Goal: Task Accomplishment & Management: Manage account settings

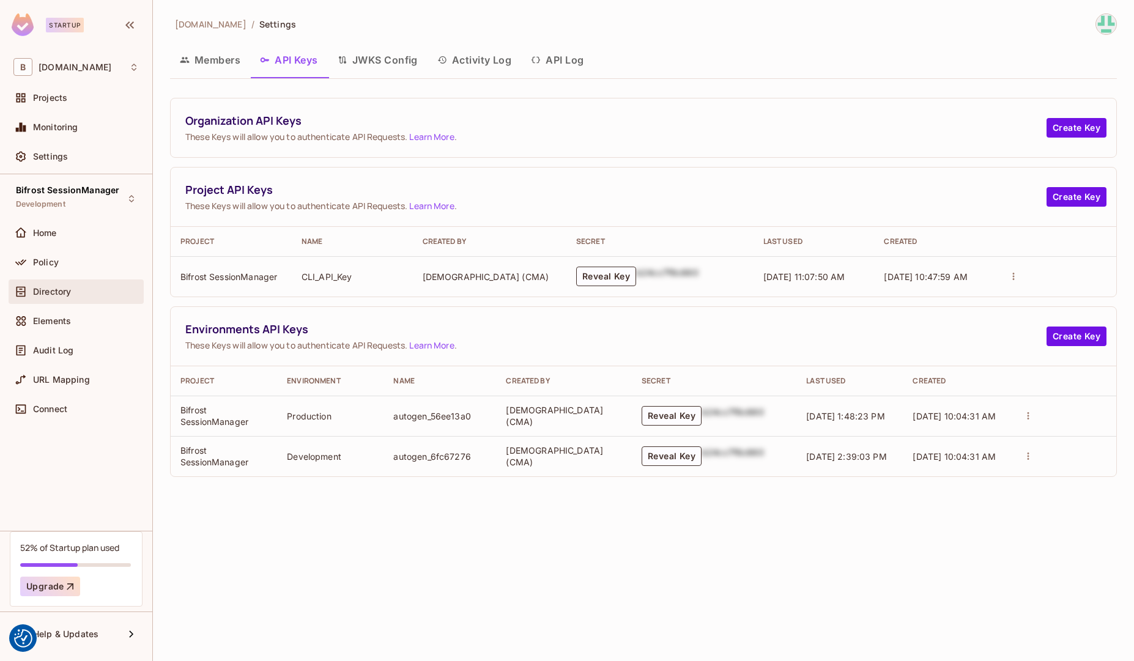
click at [73, 296] on div "Directory" at bounding box center [75, 291] width 125 height 15
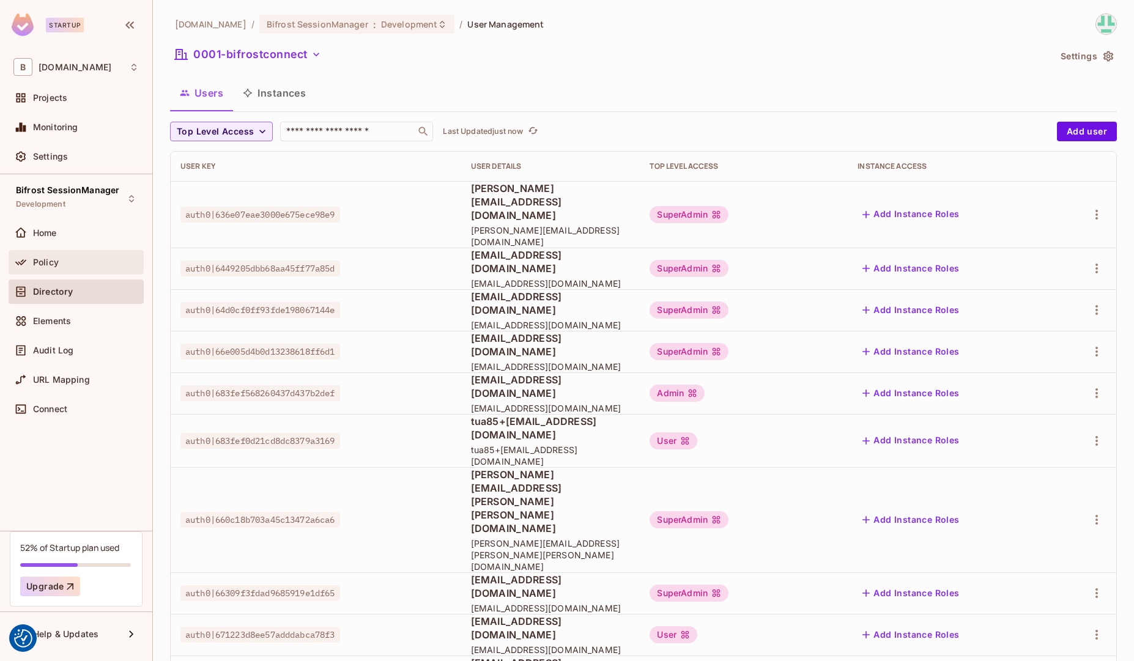
click at [64, 259] on div "Policy" at bounding box center [86, 263] width 106 height 10
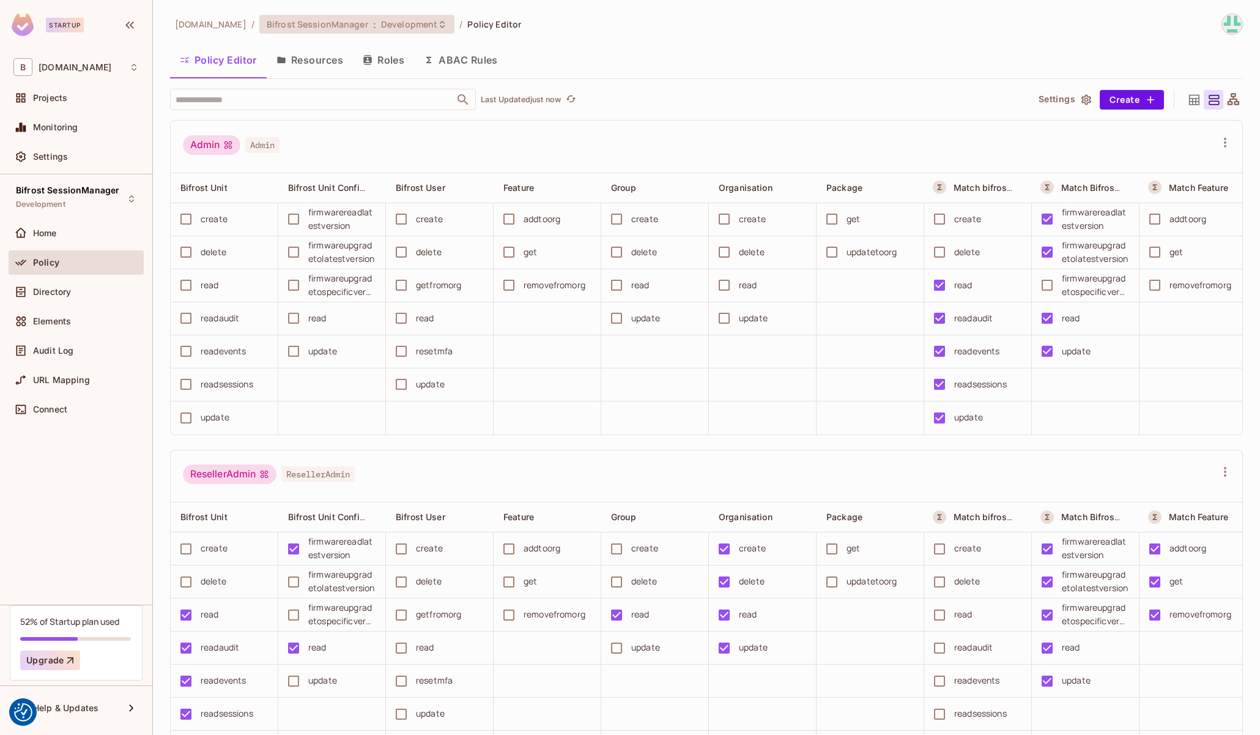
click at [406, 22] on span "Development" at bounding box center [409, 24] width 56 height 12
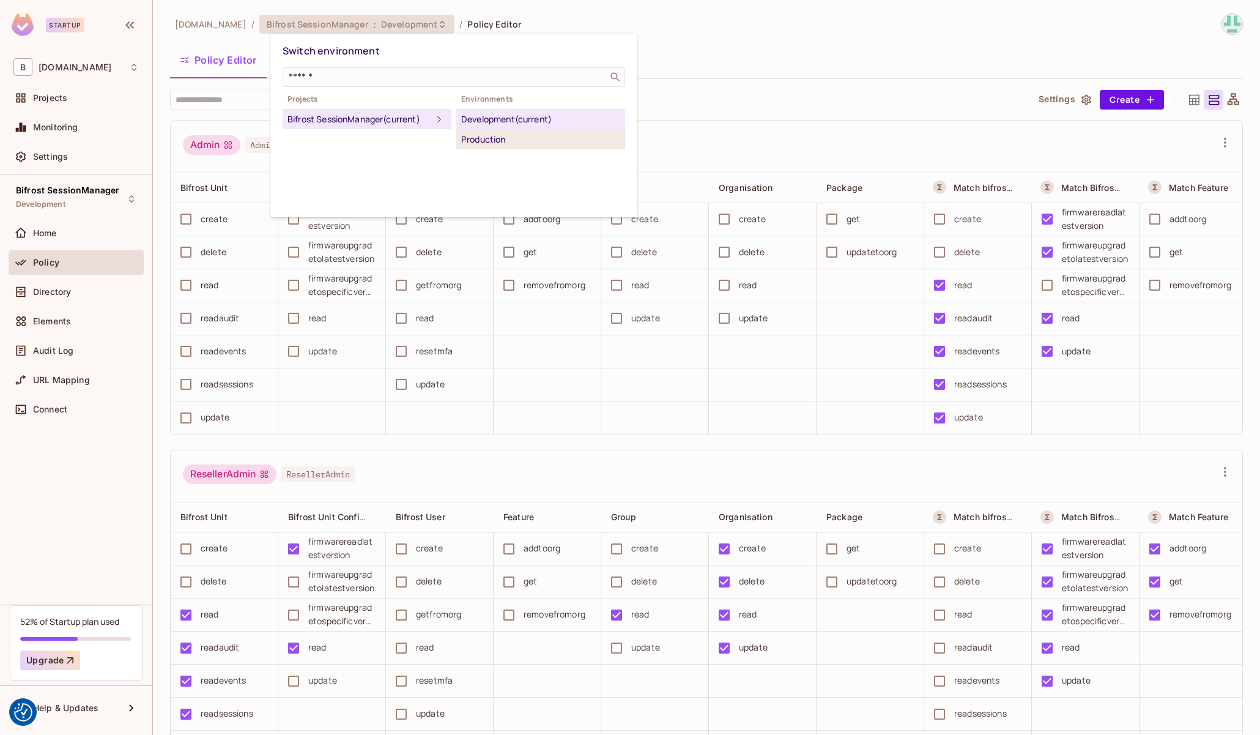
click at [486, 136] on div "Production" at bounding box center [540, 139] width 159 height 15
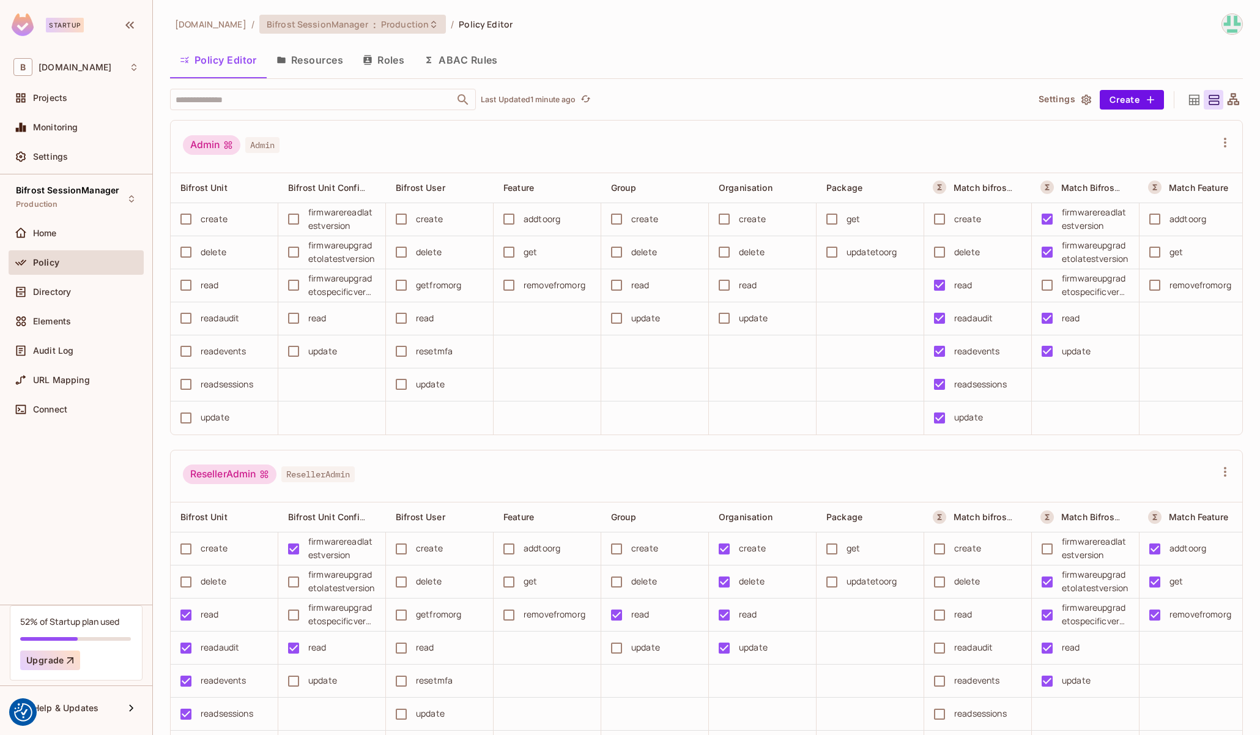
click at [361, 27] on span "Bifrost SessionManager" at bounding box center [318, 24] width 102 height 12
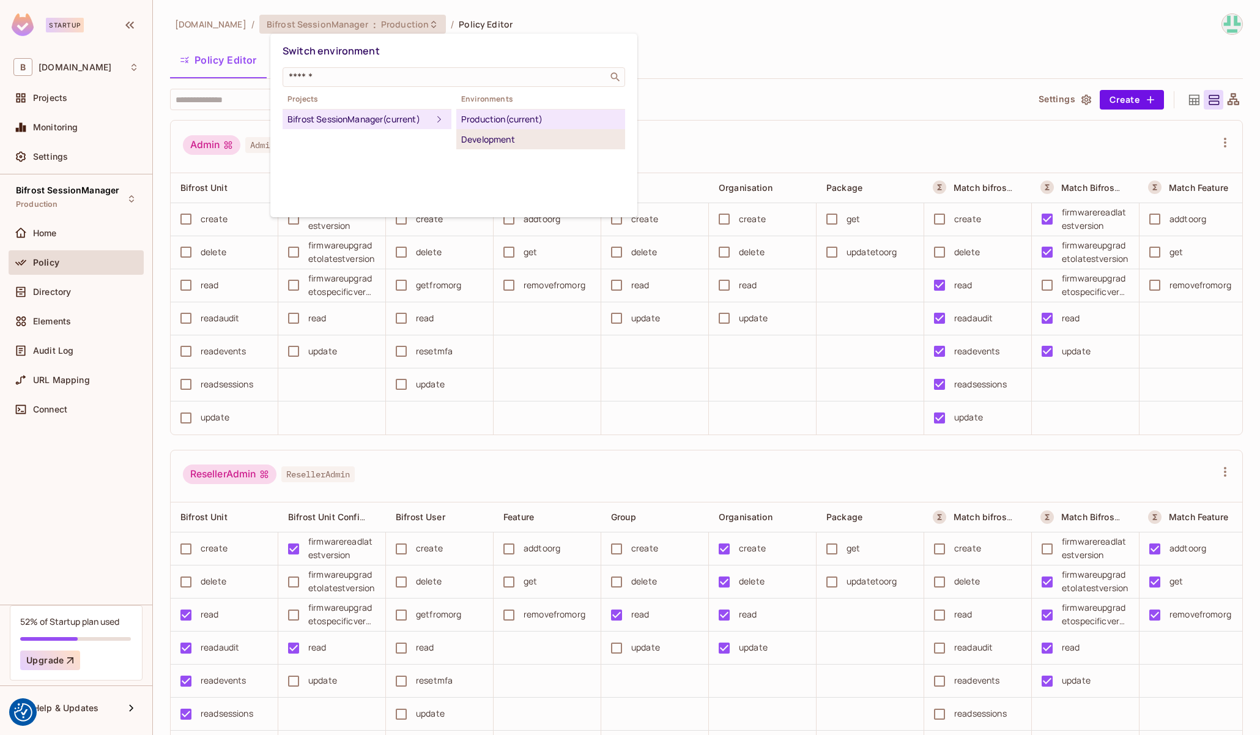
click at [467, 143] on div "Development" at bounding box center [540, 139] width 159 height 15
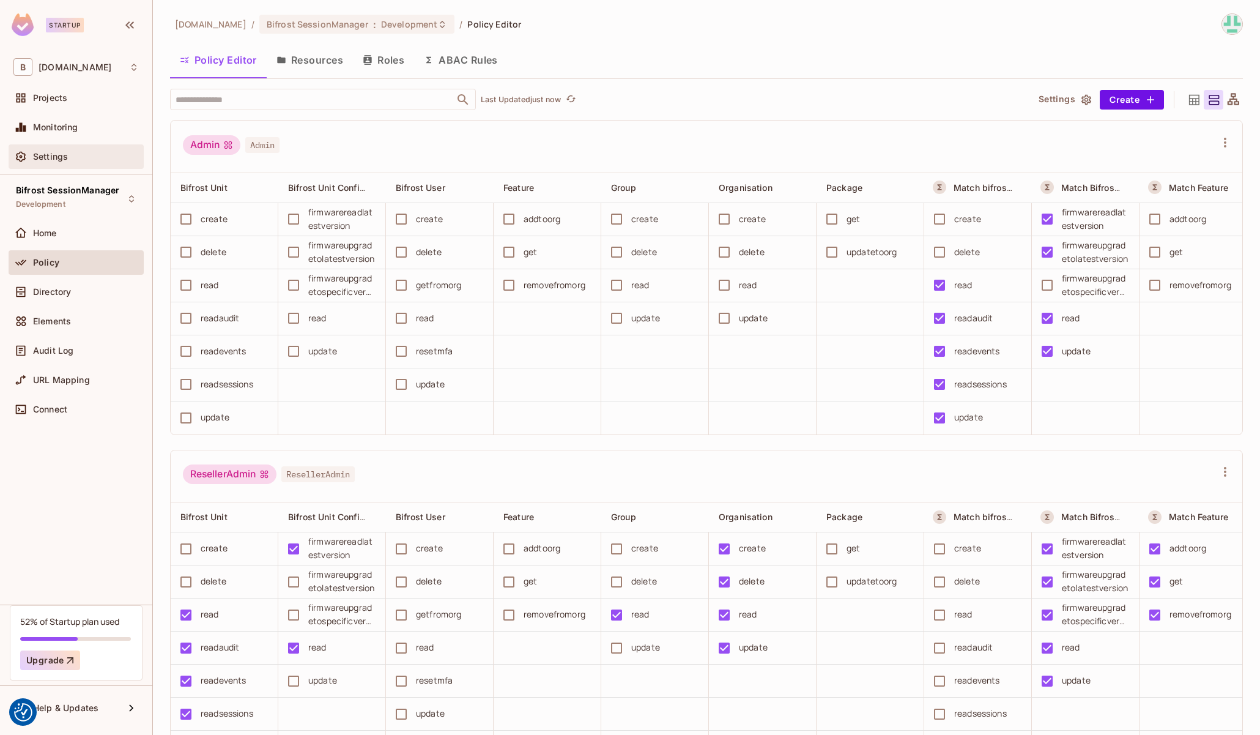
click at [49, 162] on div "Settings" at bounding box center [75, 156] width 125 height 15
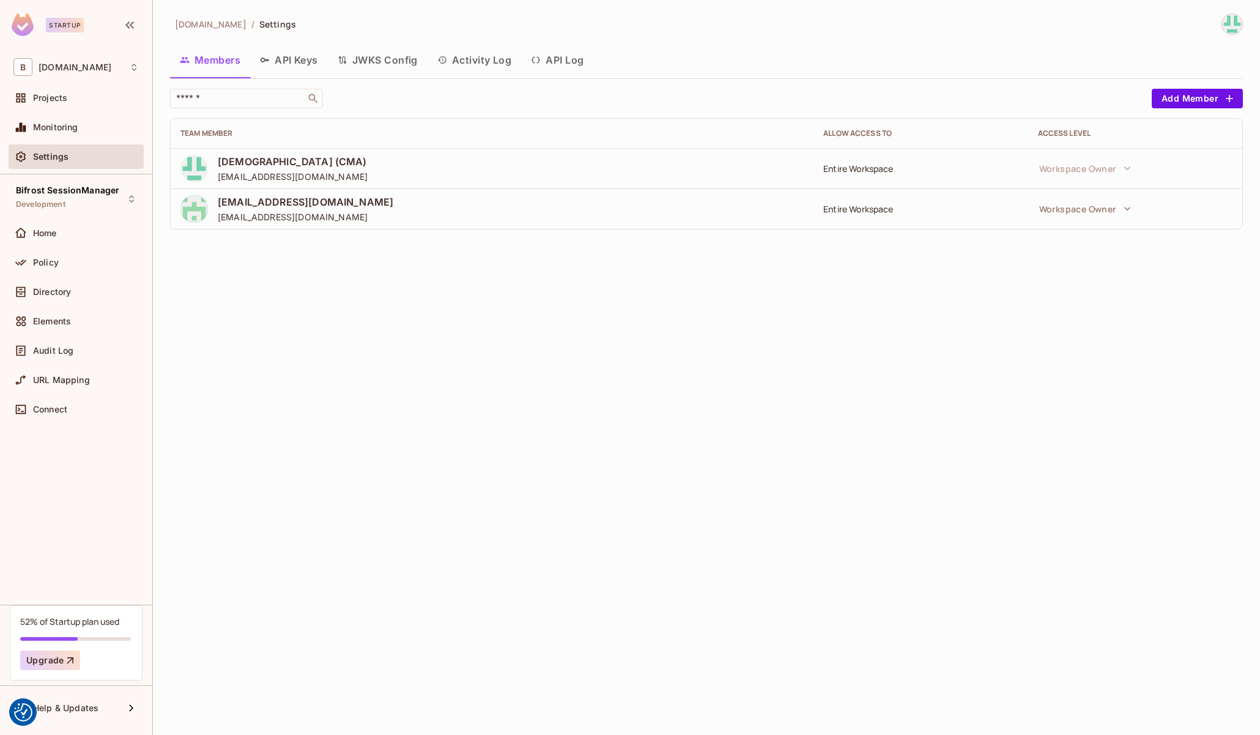
click at [305, 58] on button "API Keys" at bounding box center [289, 60] width 78 height 31
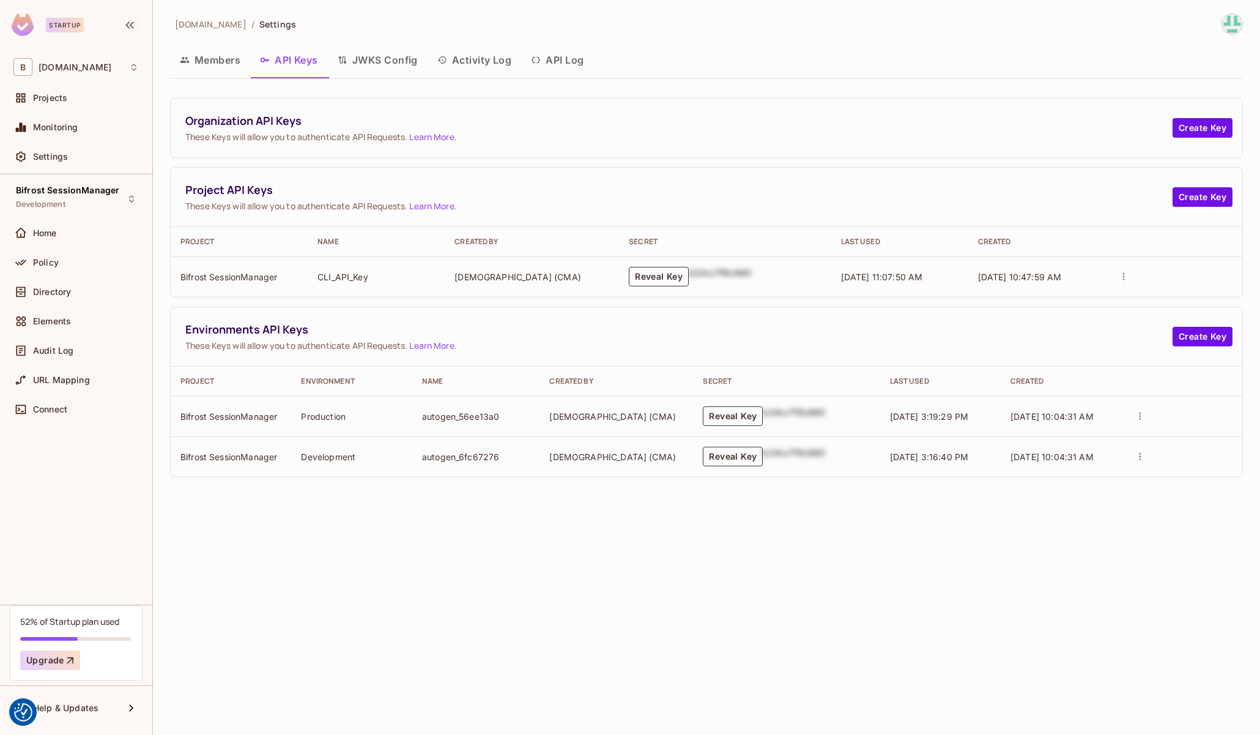
click at [718, 454] on button "Reveal Key" at bounding box center [733, 457] width 60 height 20
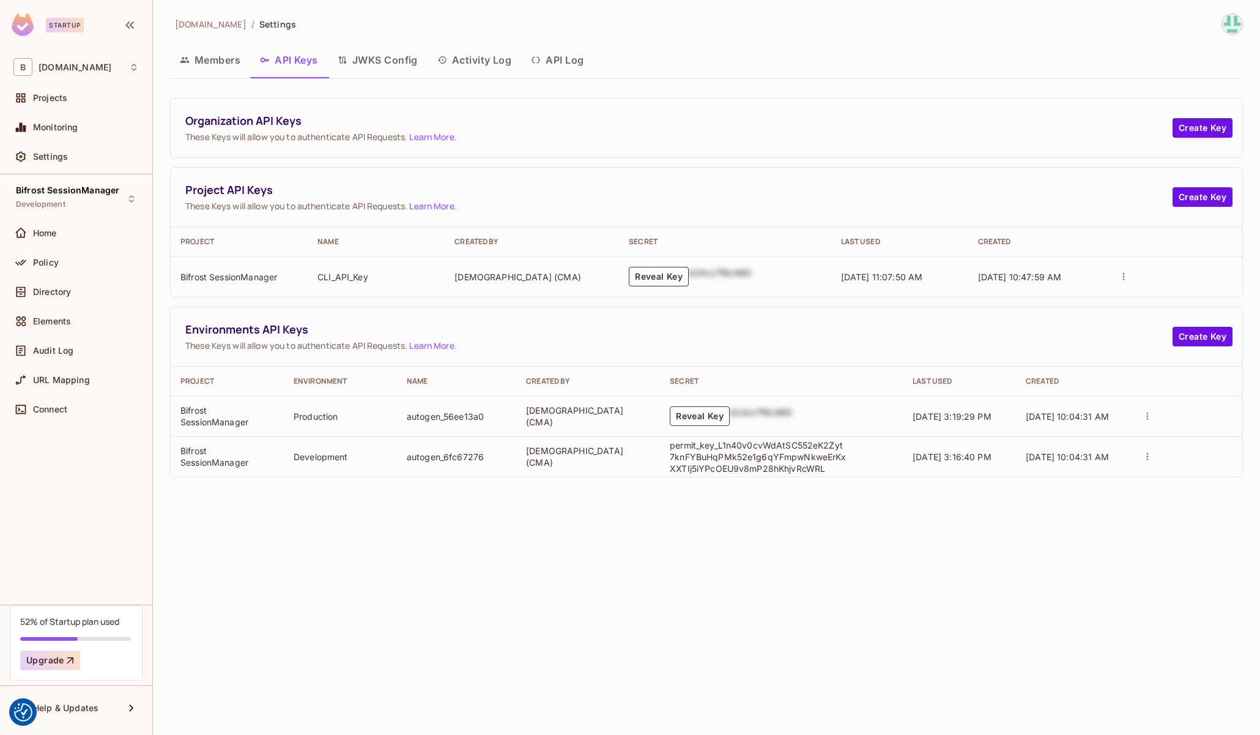
click at [746, 455] on p "permit_key_L1n40v0cvWdAtSC552eK2Zyt7knFYBuHqPMk52e1g6qYFmpwNkweErKxXXTIj5iYPcOE…" at bounding box center [758, 456] width 177 height 35
copy p "permit_key_L1n40v0cvWdAtSC552eK2Zyt7knFYBuHqPMk52e1g6qYFmpwNkweErKxXXTIj5iYPcOE…"
click at [570, 491] on div "[DOMAIN_NAME] / Settings Members API Keys JWKS Config Activity Log API Log Orga…" at bounding box center [706, 367] width 1107 height 735
click at [69, 270] on div "Policy" at bounding box center [76, 262] width 135 height 24
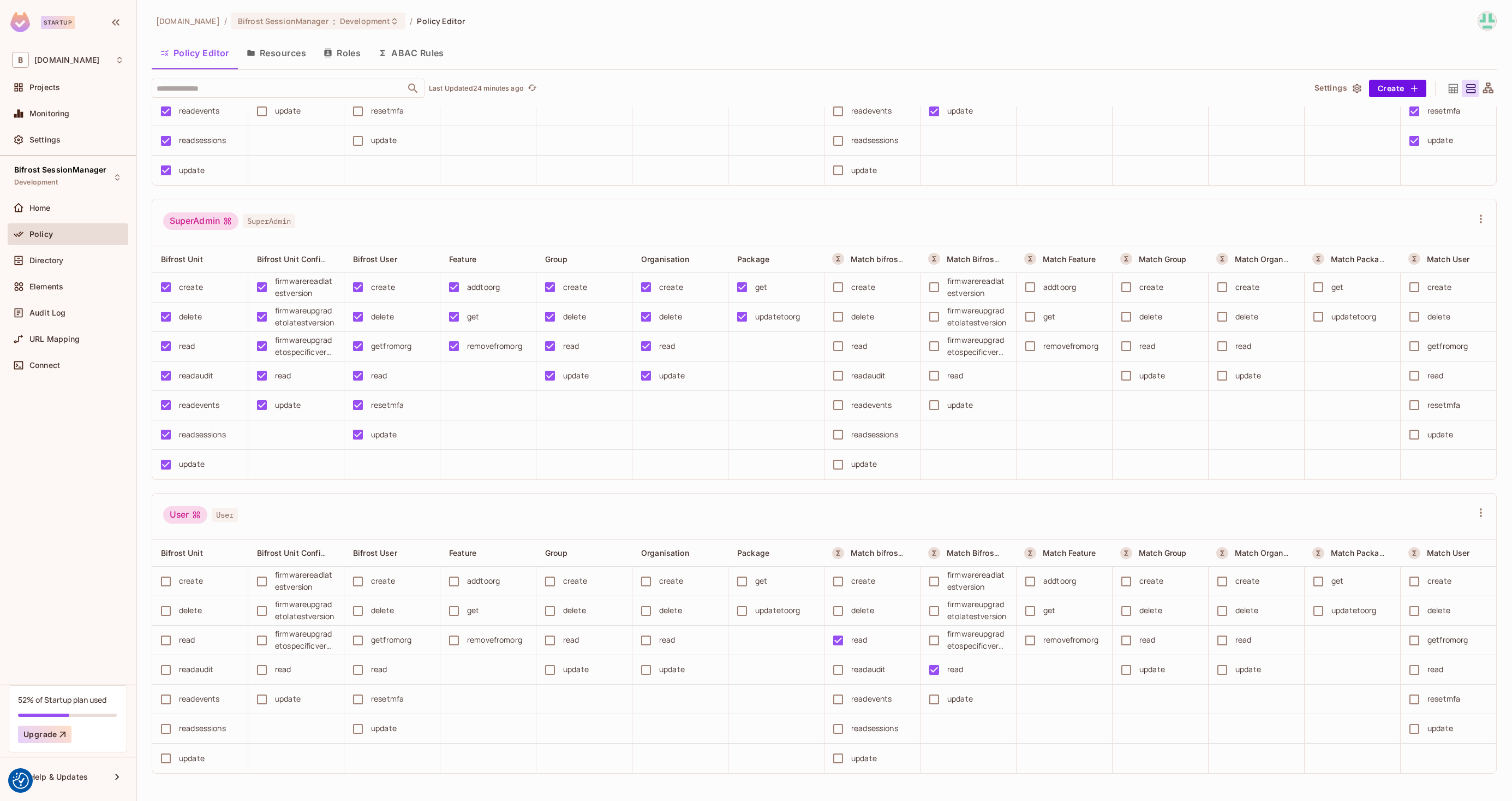
click at [395, 56] on button "ABAC Rules" at bounding box center [411, 53] width 84 height 28
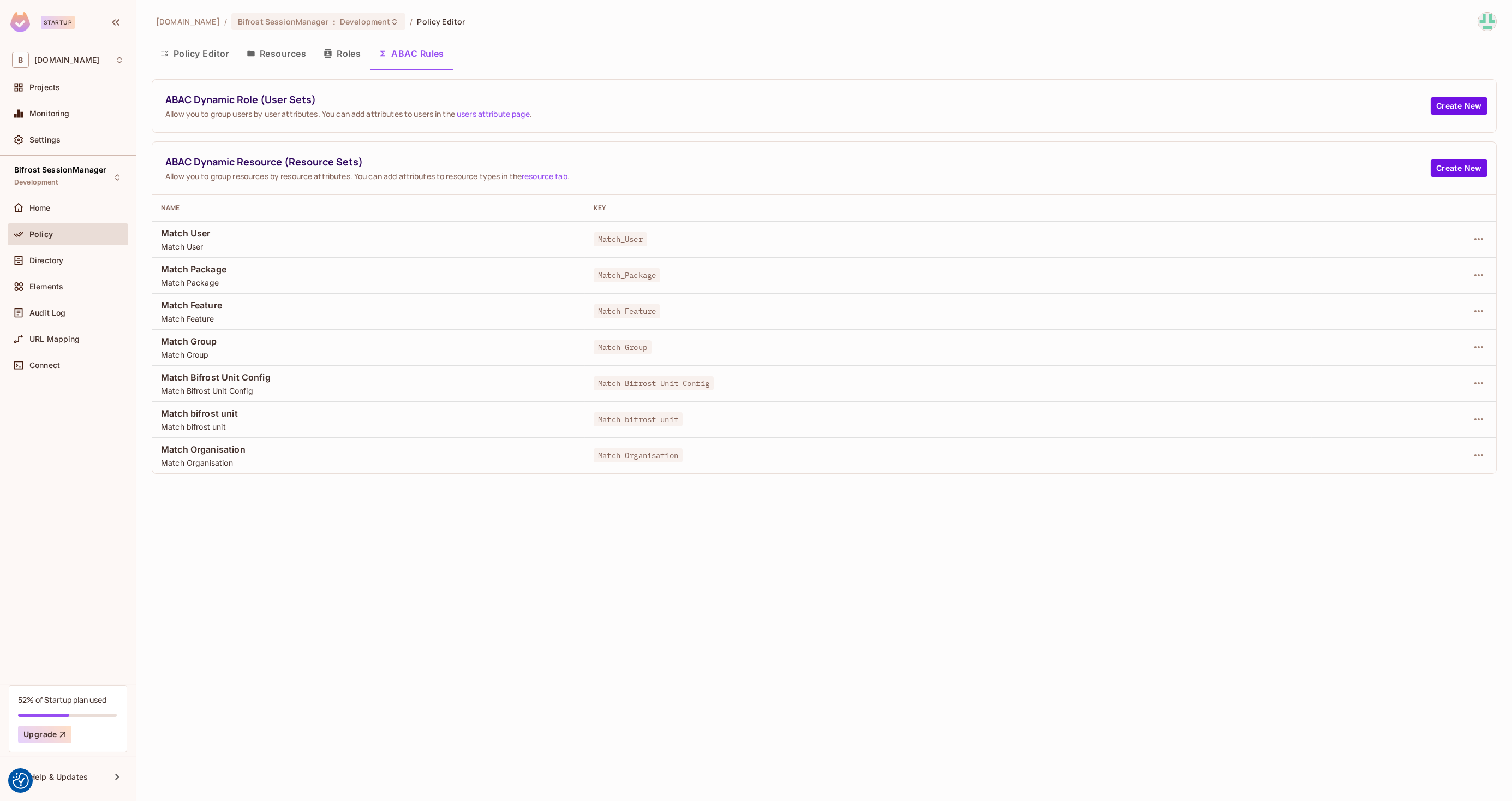
click at [202, 228] on span "Match User" at bounding box center [368, 233] width 416 height 12
click at [1012, 237] on icon "button" at bounding box center [1479, 239] width 13 height 13
click at [1012, 280] on div "Edit Dynamic Resource (Resource Set)" at bounding box center [1385, 282] width 143 height 11
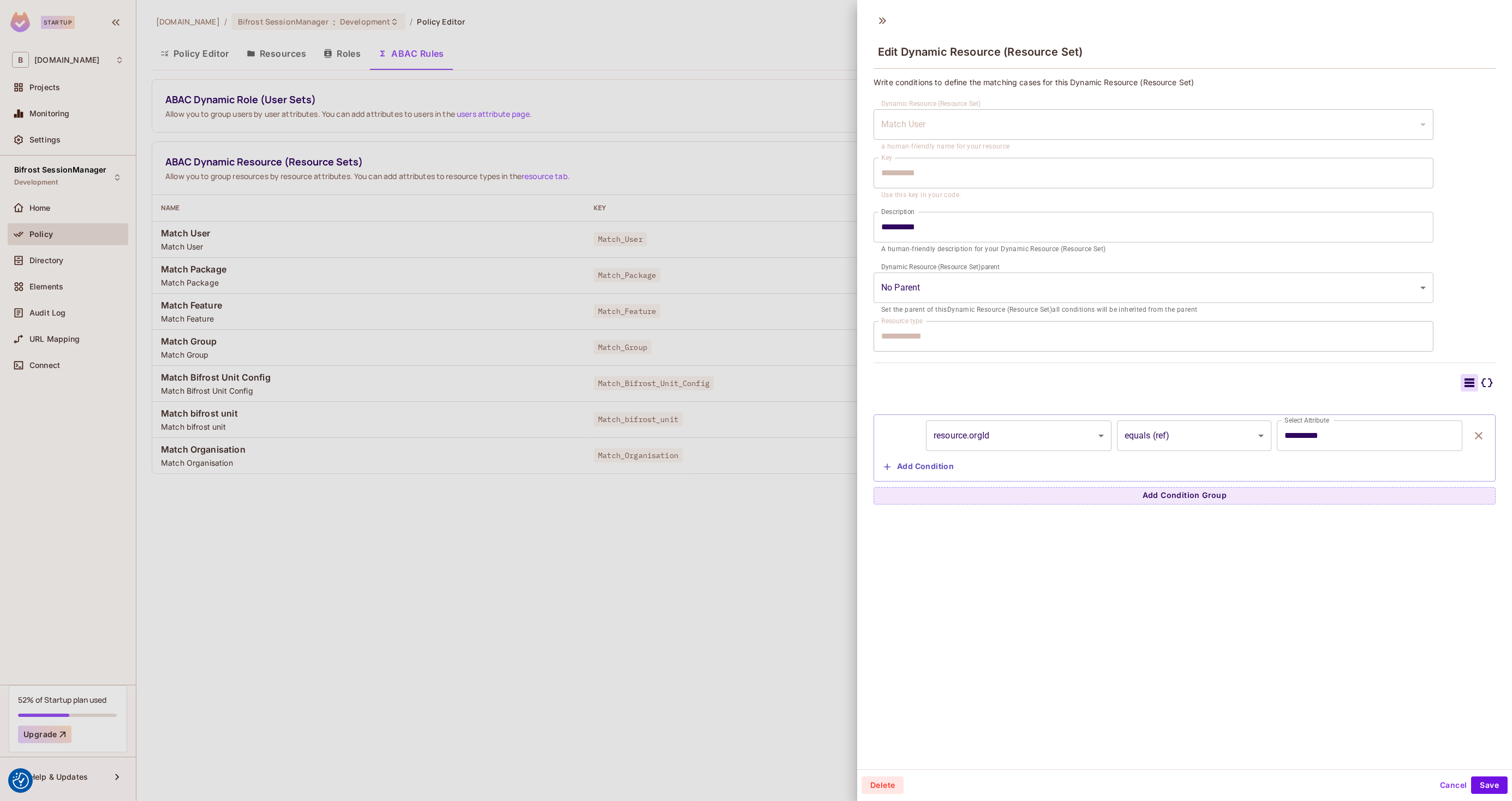
click at [595, 590] on div at bounding box center [756, 400] width 1512 height 801
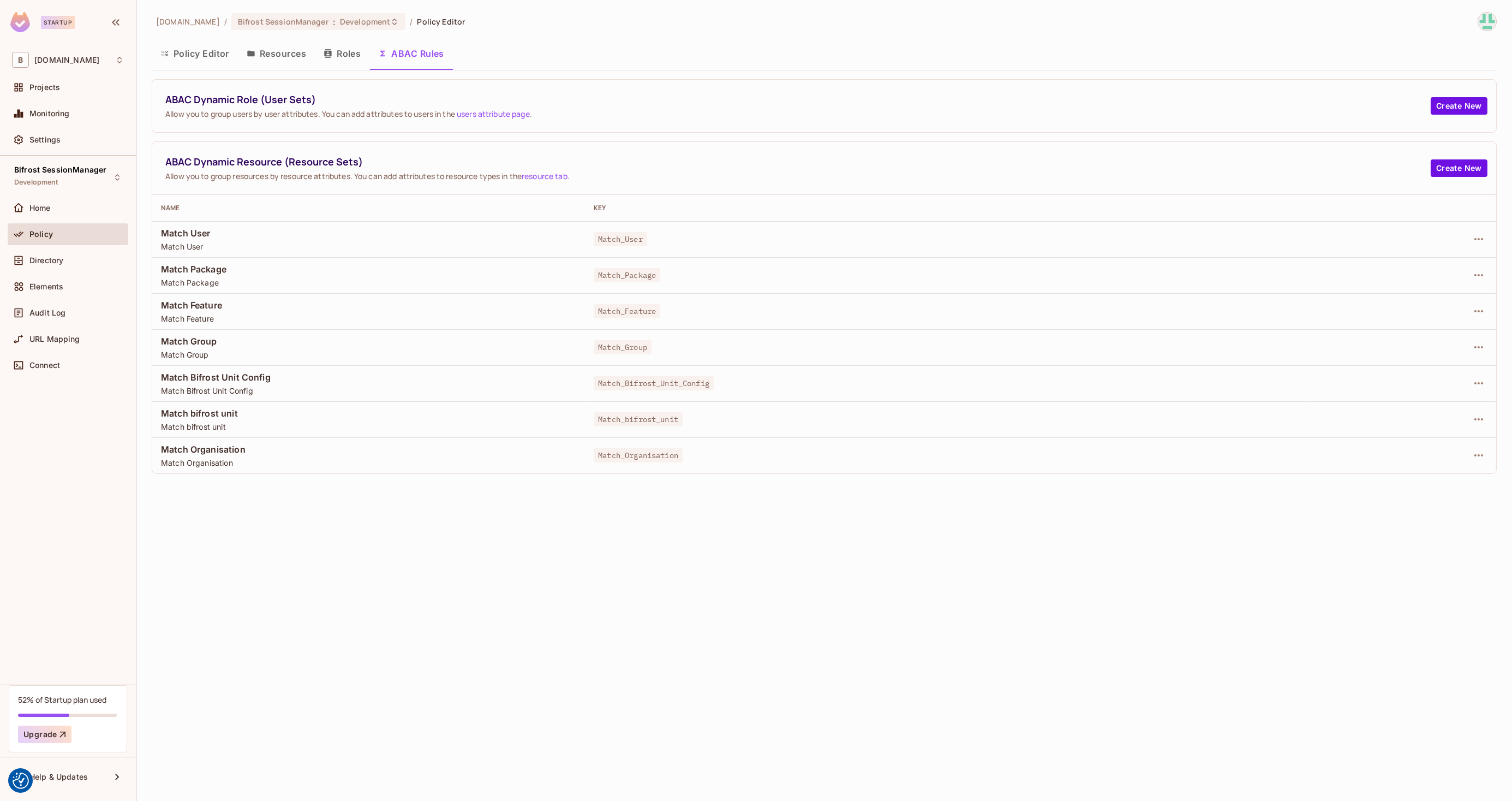
click at [1012, 354] on div at bounding box center [1404, 347] width 167 height 18
click at [1012, 348] on icon "button" at bounding box center [1479, 347] width 13 height 13
click at [1012, 380] on li "Edit Dynamic Resource (Resource Set)" at bounding box center [1381, 390] width 194 height 24
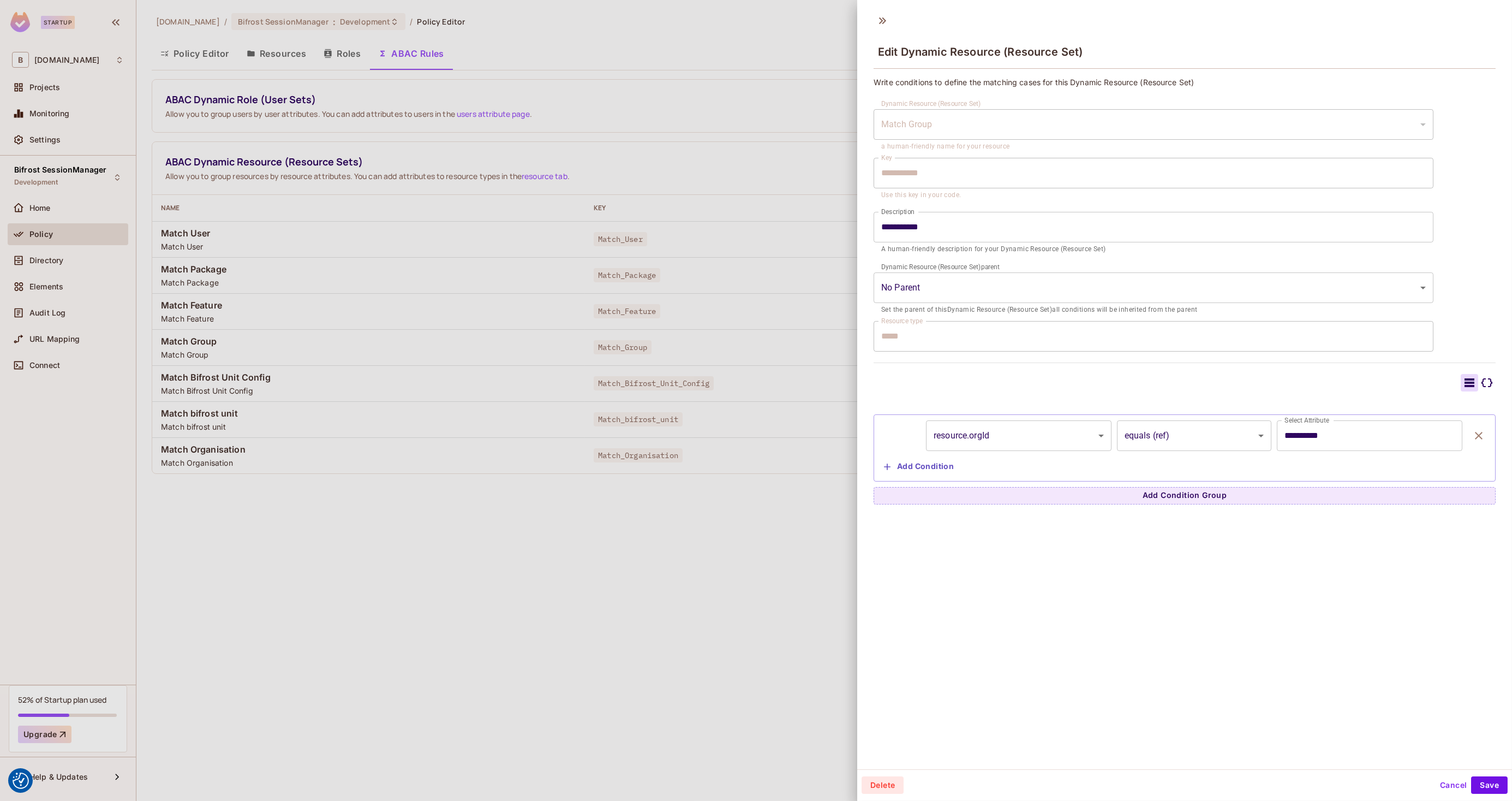
click at [718, 590] on div at bounding box center [756, 400] width 1512 height 801
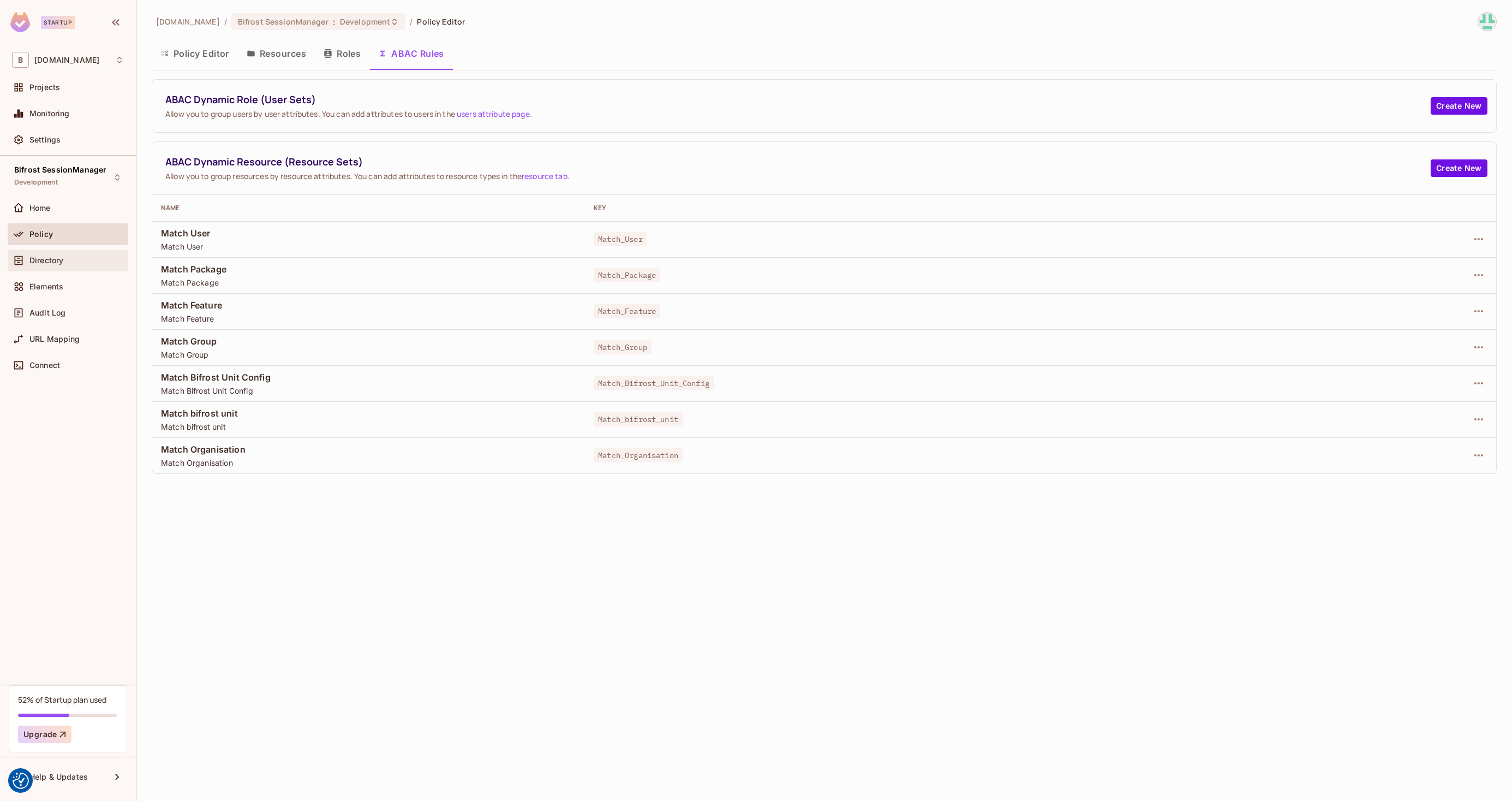
click at [30, 263] on span "Directory" at bounding box center [46, 260] width 34 height 9
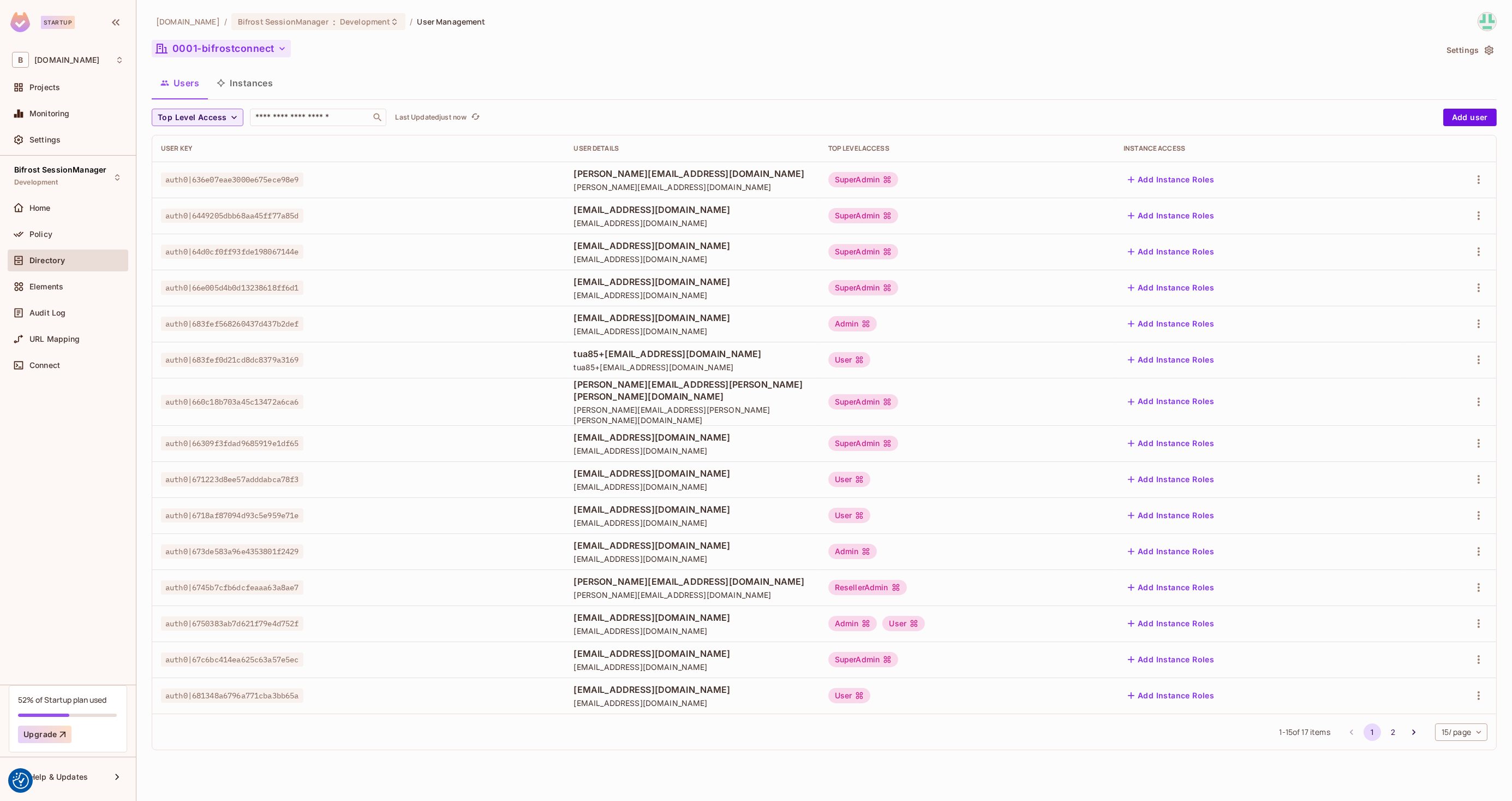
click at [273, 50] on button "0001-bifrostconnect" at bounding box center [221, 49] width 139 height 18
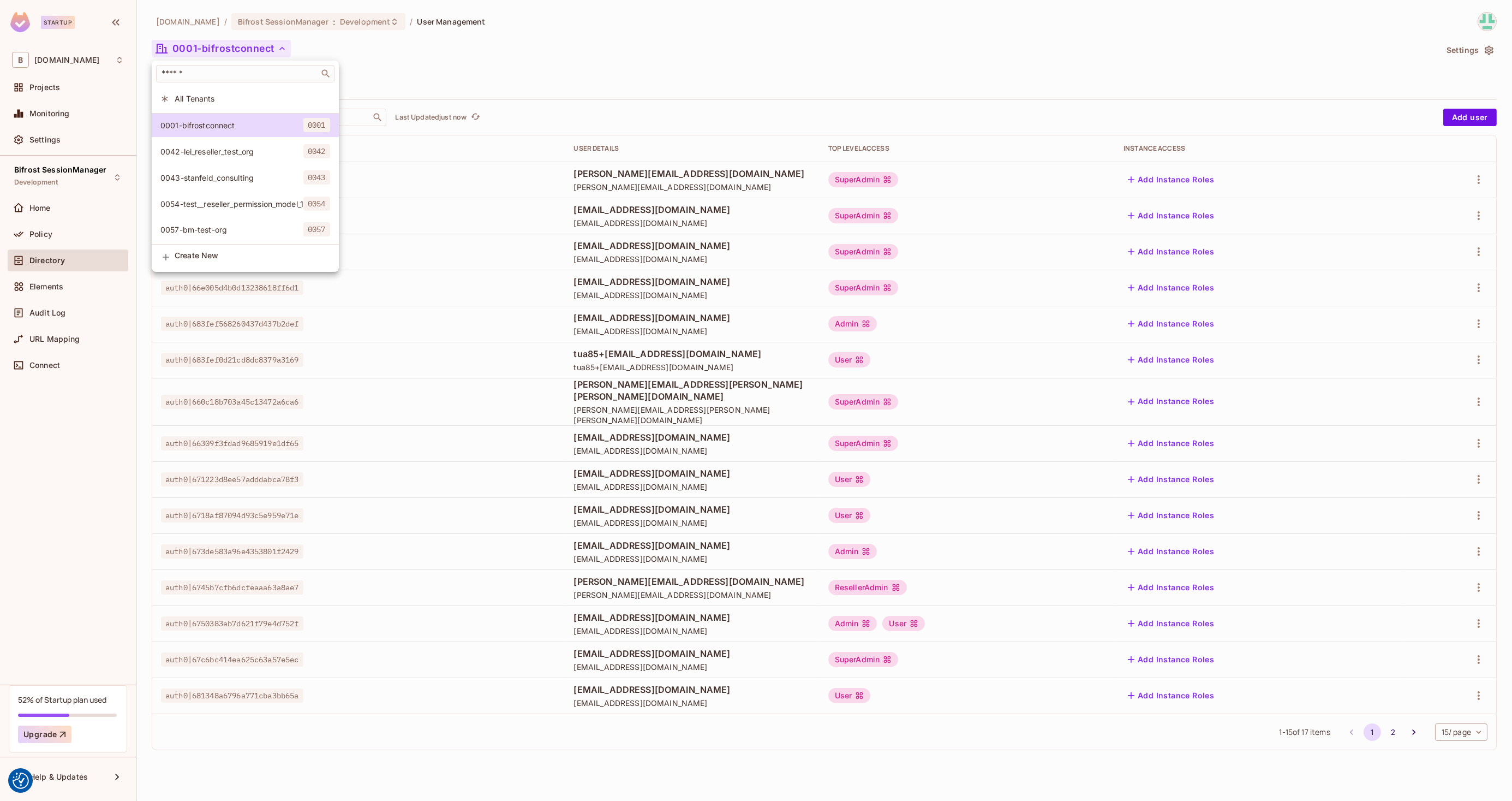
scroll to position [4, 0]
click at [606, 103] on div at bounding box center [756, 400] width 1512 height 801
